Goal: Task Accomplishment & Management: Complete application form

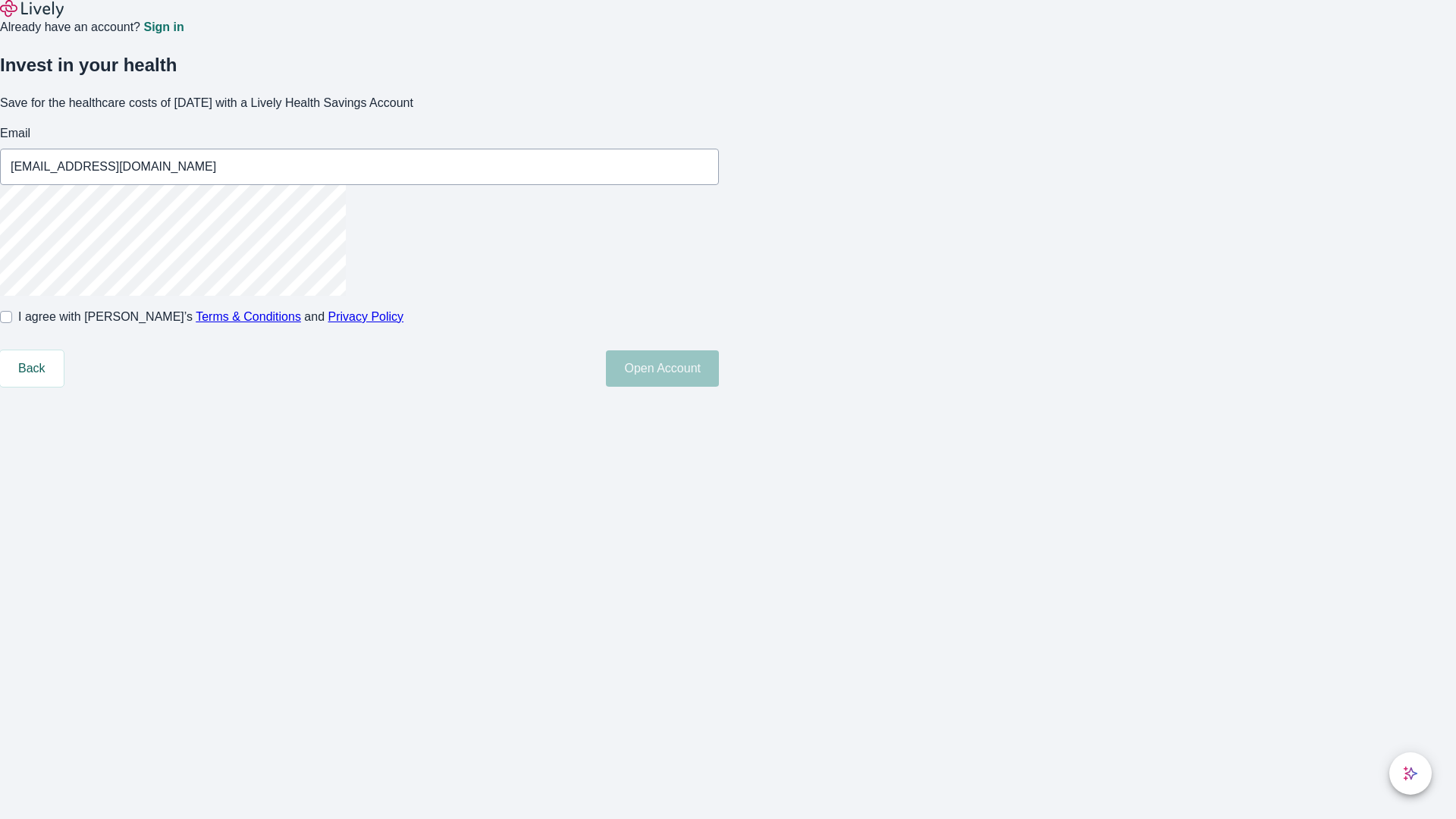
click at [12, 323] on input "I agree with Lively’s Terms & Conditions and Privacy Policy" at bounding box center [6, 317] width 12 height 12
checkbox input "true"
click at [719, 387] on button "Open Account" at bounding box center [662, 369] width 113 height 37
type input "[EMAIL_ADDRESS][DOMAIN_NAME]"
click at [12, 323] on input "I agree with Lively’s Terms & Conditions and Privacy Policy" at bounding box center [6, 317] width 12 height 12
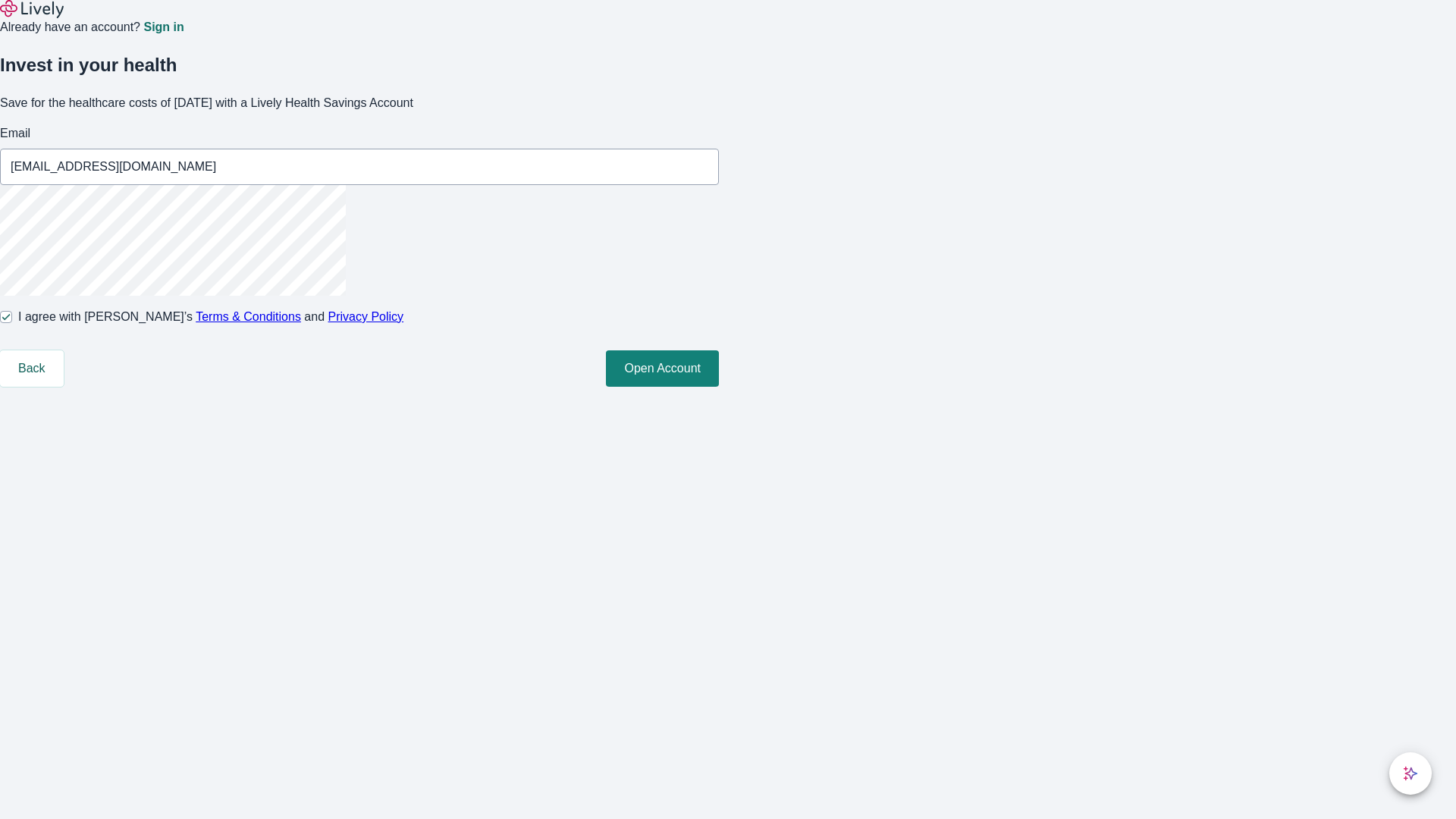
checkbox input "false"
type input "[EMAIL_ADDRESS][DOMAIN_NAME]"
click at [12, 323] on input "I agree with Lively’s Terms & Conditions and Privacy Policy" at bounding box center [6, 317] width 12 height 12
checkbox input "true"
click at [719, 387] on button "Open Account" at bounding box center [662, 369] width 113 height 37
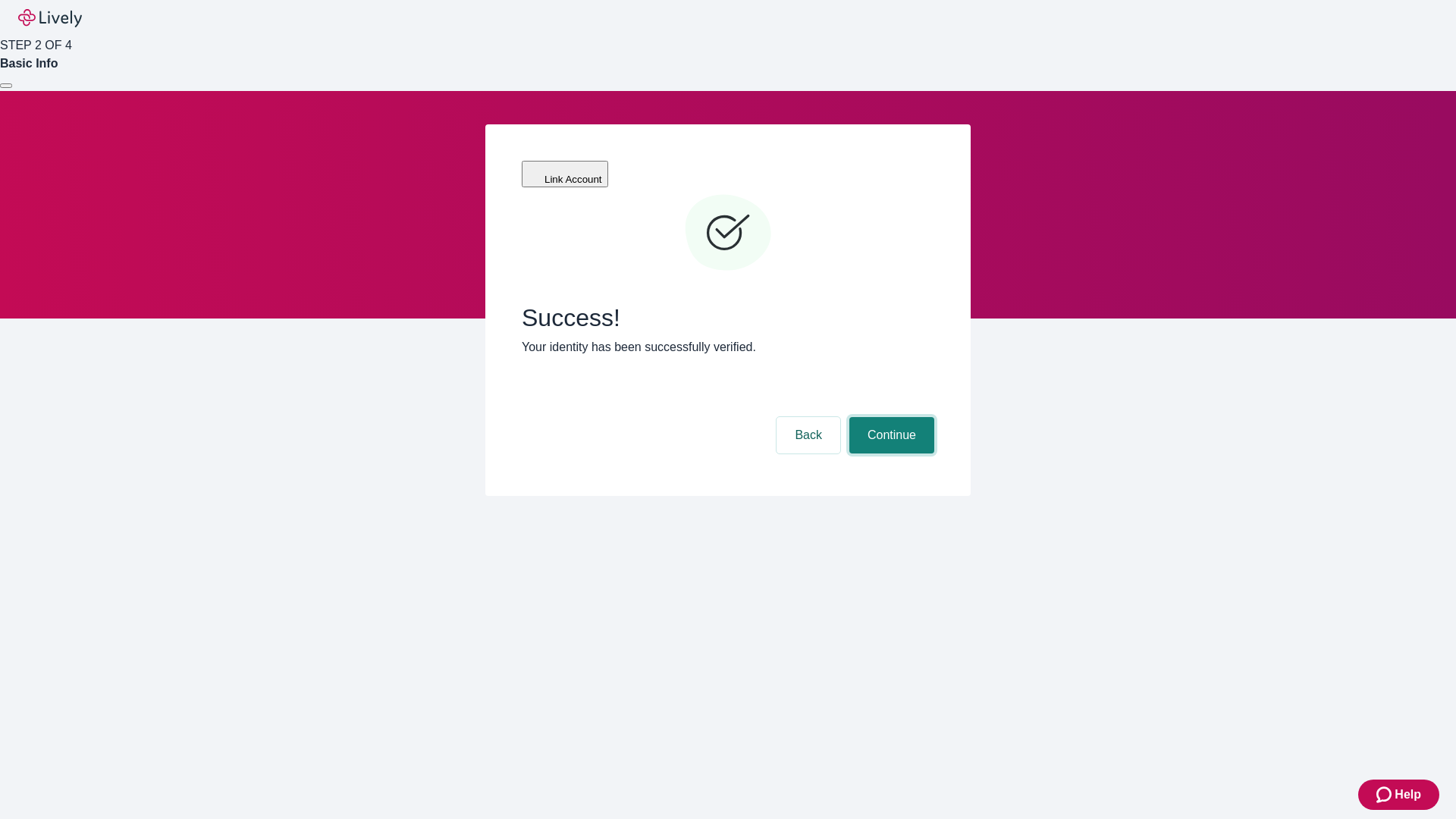
click at [889, 417] on button "Continue" at bounding box center [892, 436] width 85 height 37
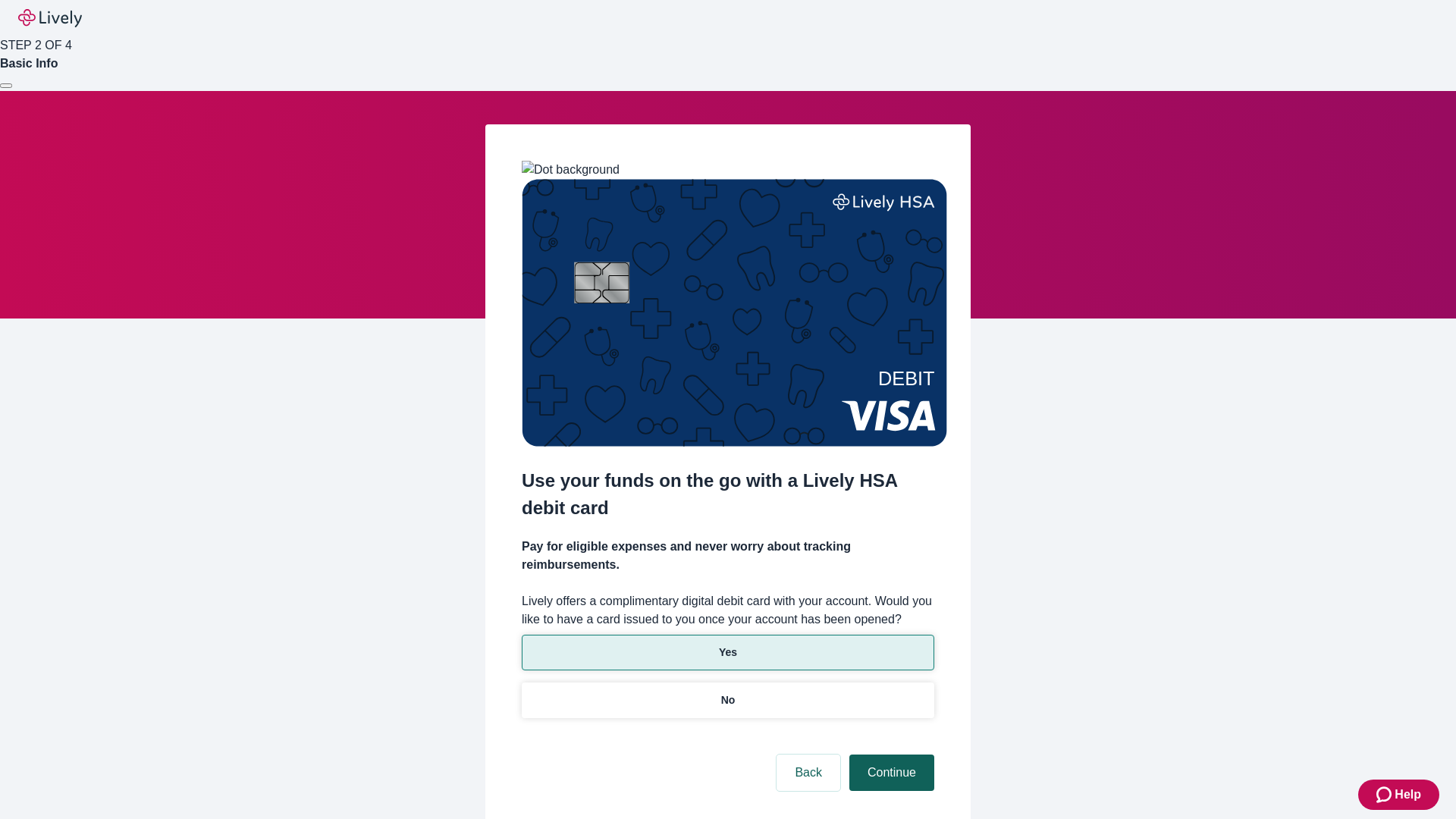
click at [727, 693] on p "No" at bounding box center [728, 701] width 14 height 16
click at [889, 754] on button "Continue" at bounding box center [892, 773] width 85 height 37
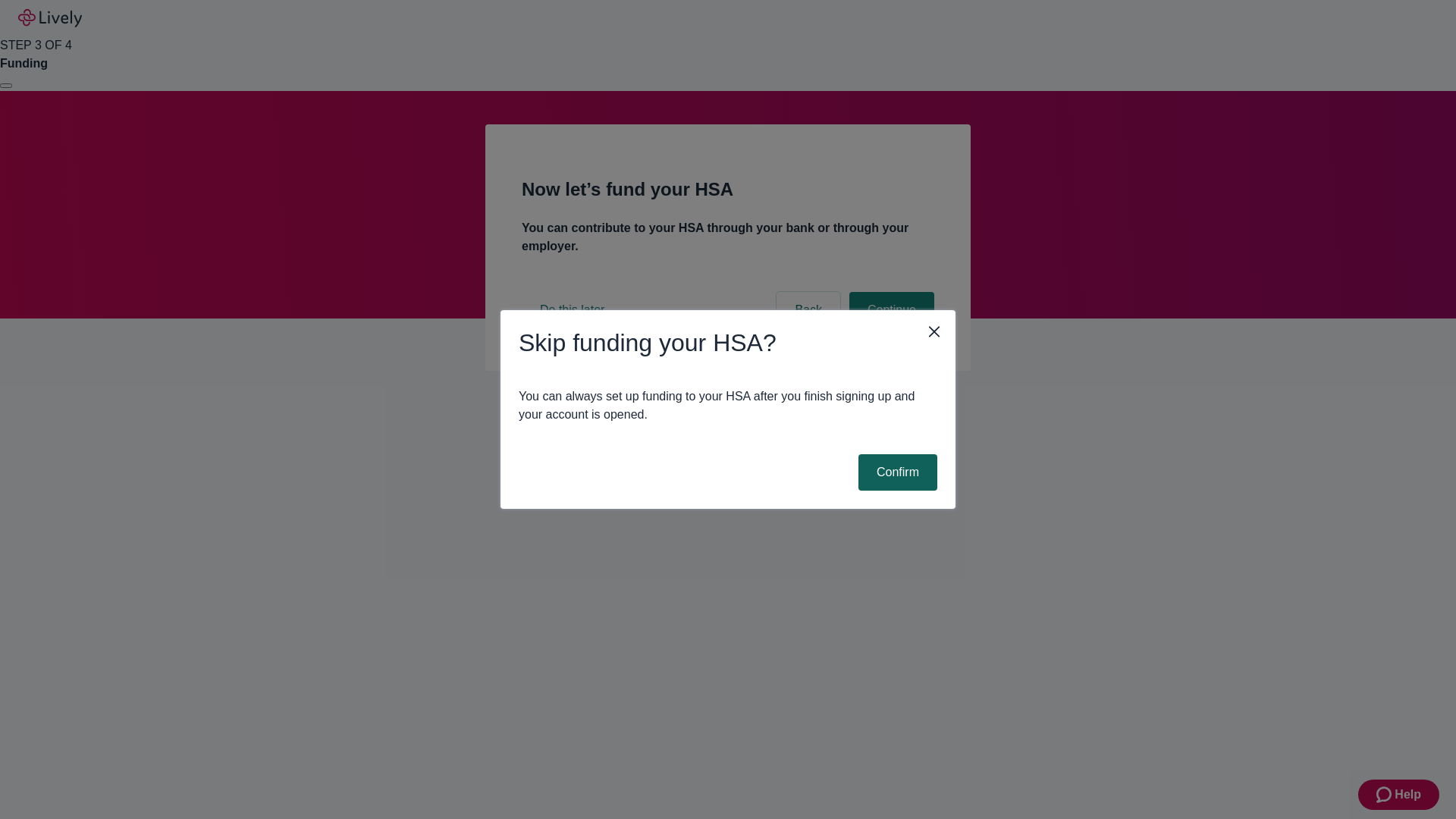
click at [896, 473] on button "Confirm" at bounding box center [897, 473] width 79 height 37
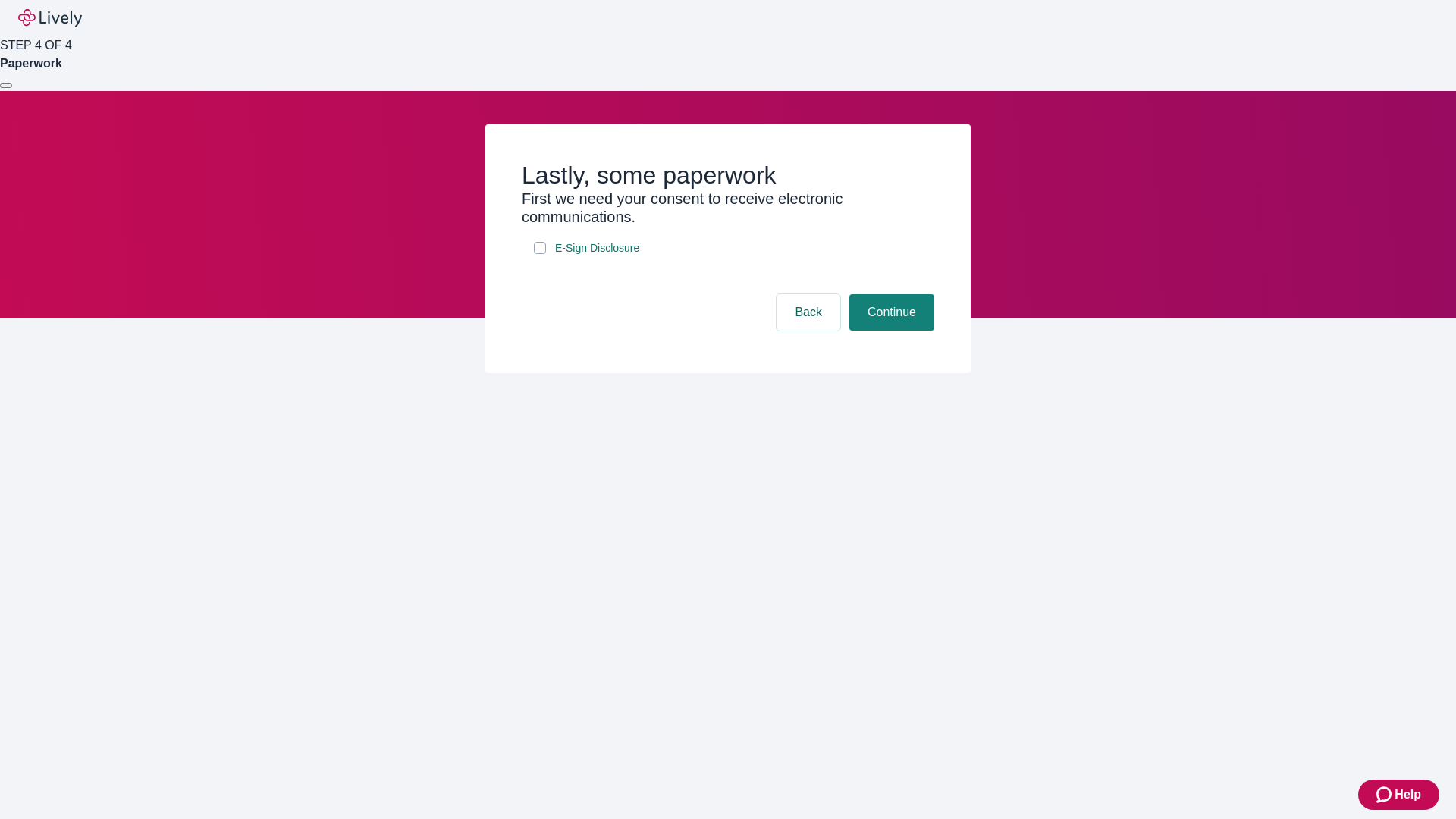
click at [540, 254] on input "E-Sign Disclosure" at bounding box center [540, 247] width 12 height 12
checkbox input "true"
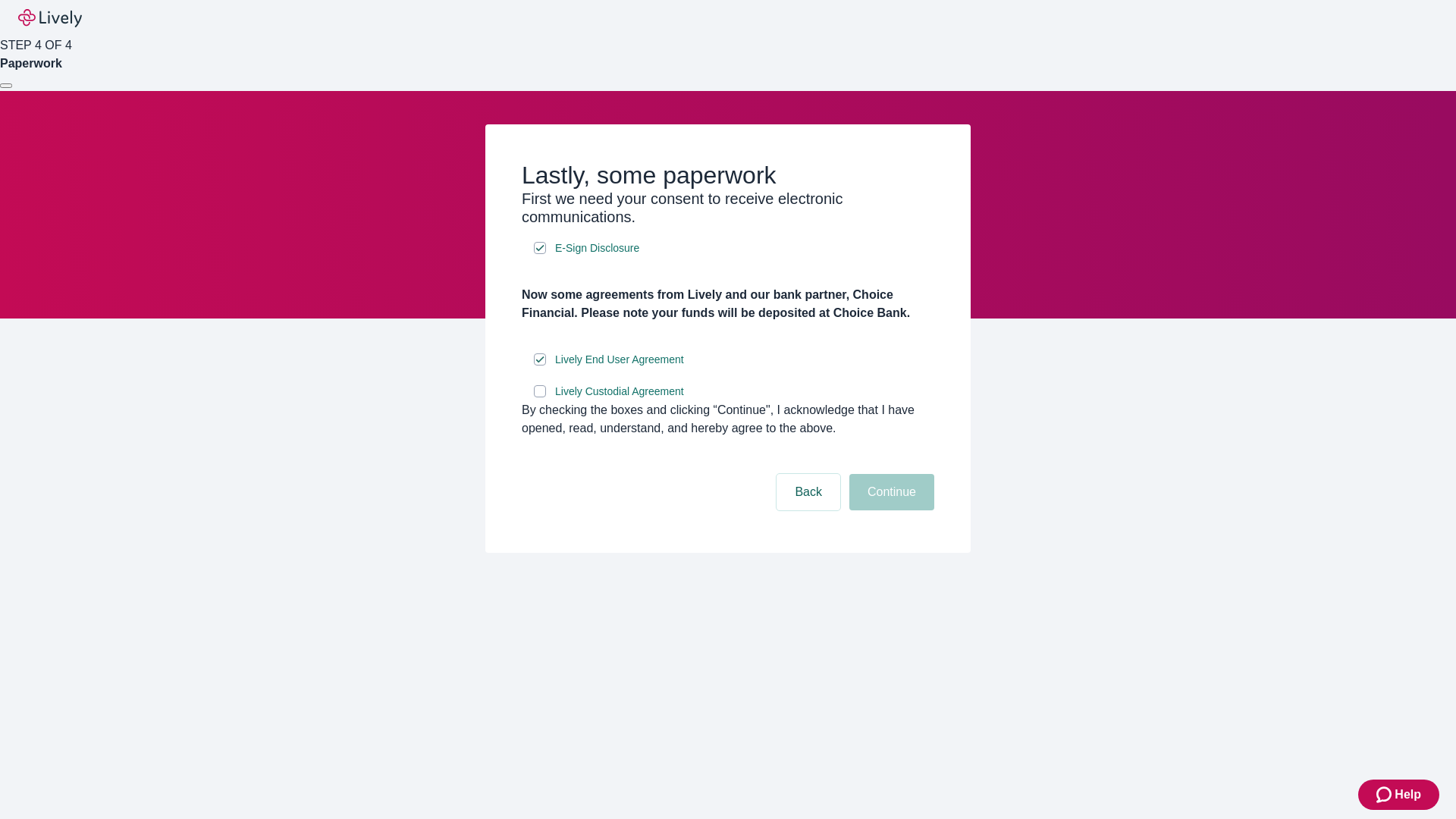
click at [540, 398] on input "Lively Custodial Agreement" at bounding box center [540, 391] width 12 height 12
checkbox input "true"
click at [889, 510] on button "Continue" at bounding box center [892, 493] width 85 height 37
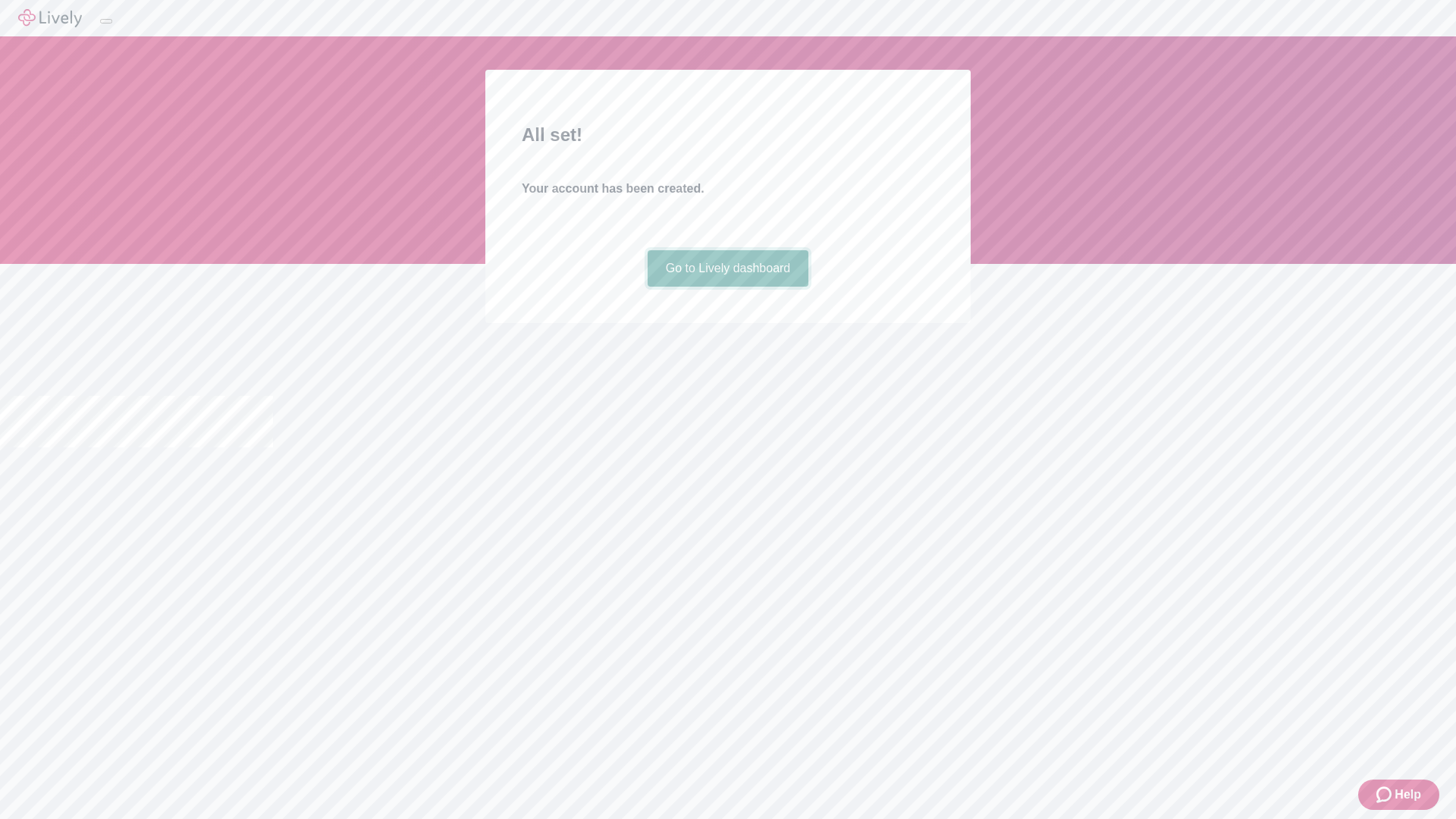
click at [727, 286] on link "Go to Lively dashboard" at bounding box center [728, 269] width 162 height 37
